Goal: Check status

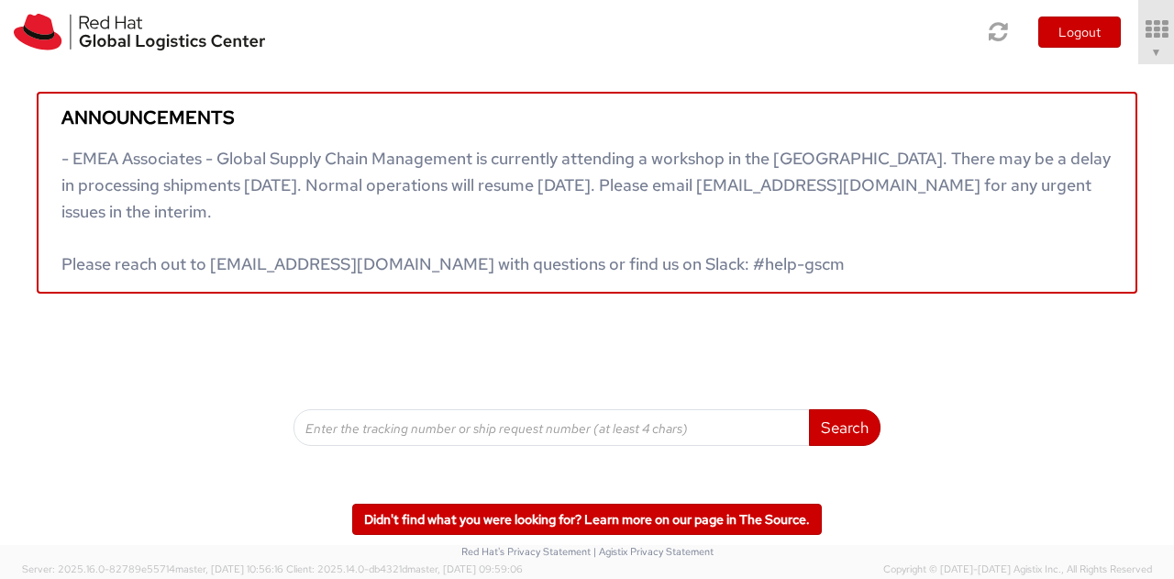
scroll to position [358, 0]
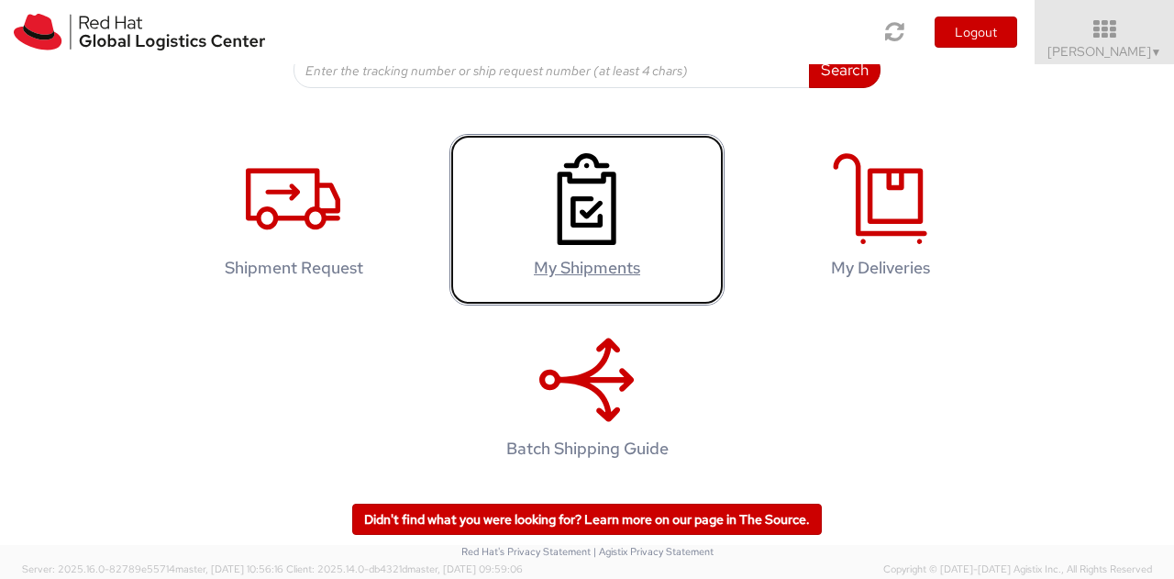
click at [573, 239] on icon at bounding box center [586, 199] width 94 height 92
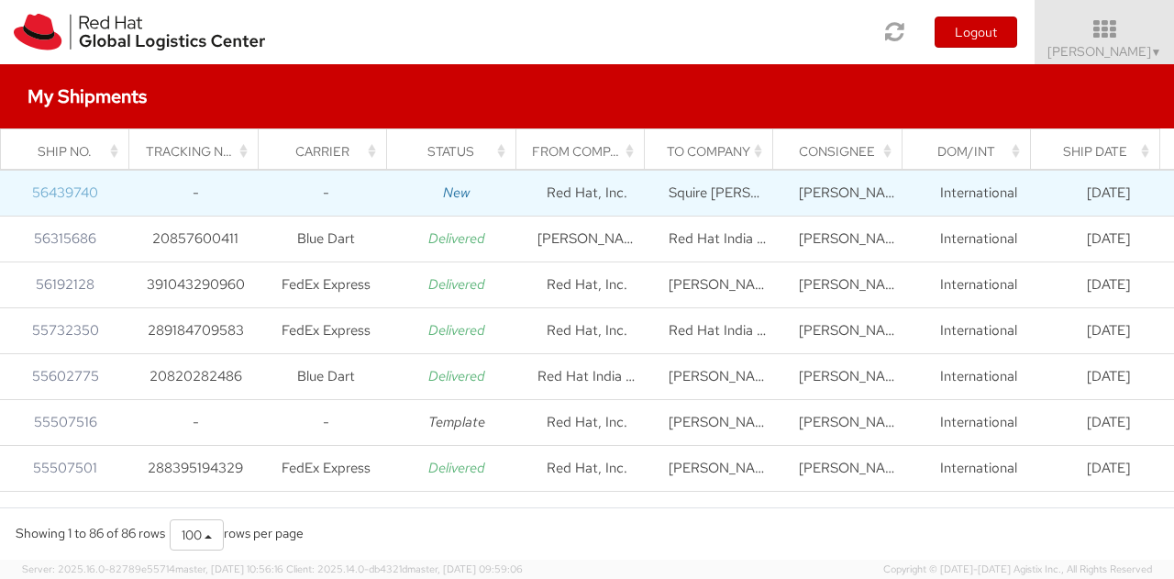
click at [61, 191] on link "56439740" at bounding box center [65, 192] width 66 height 18
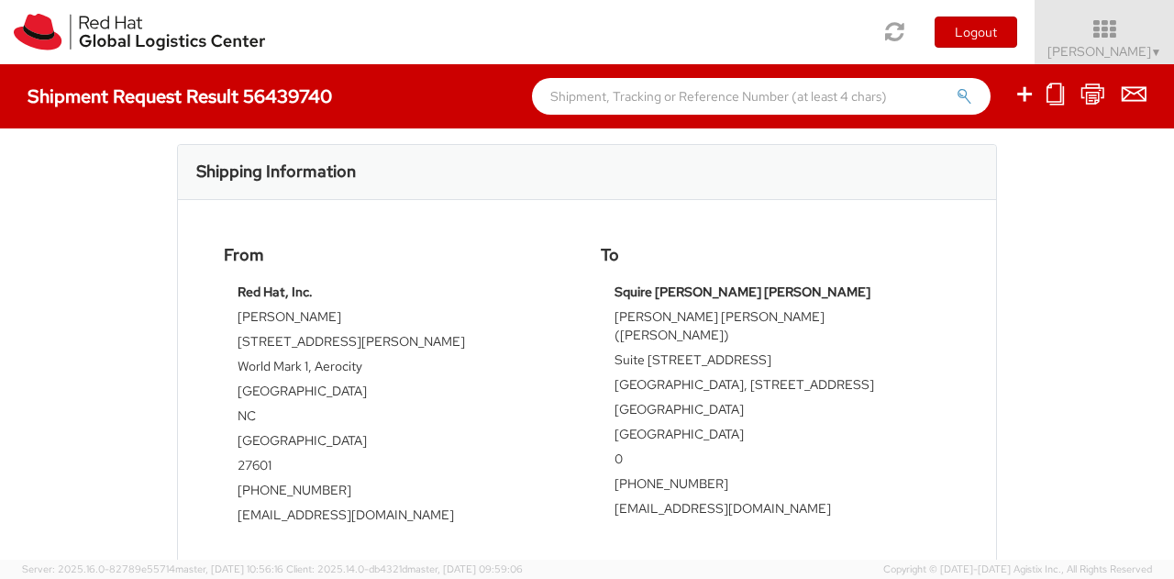
scroll to position [386, 0]
